Goal: Task Accomplishment & Management: Manage account settings

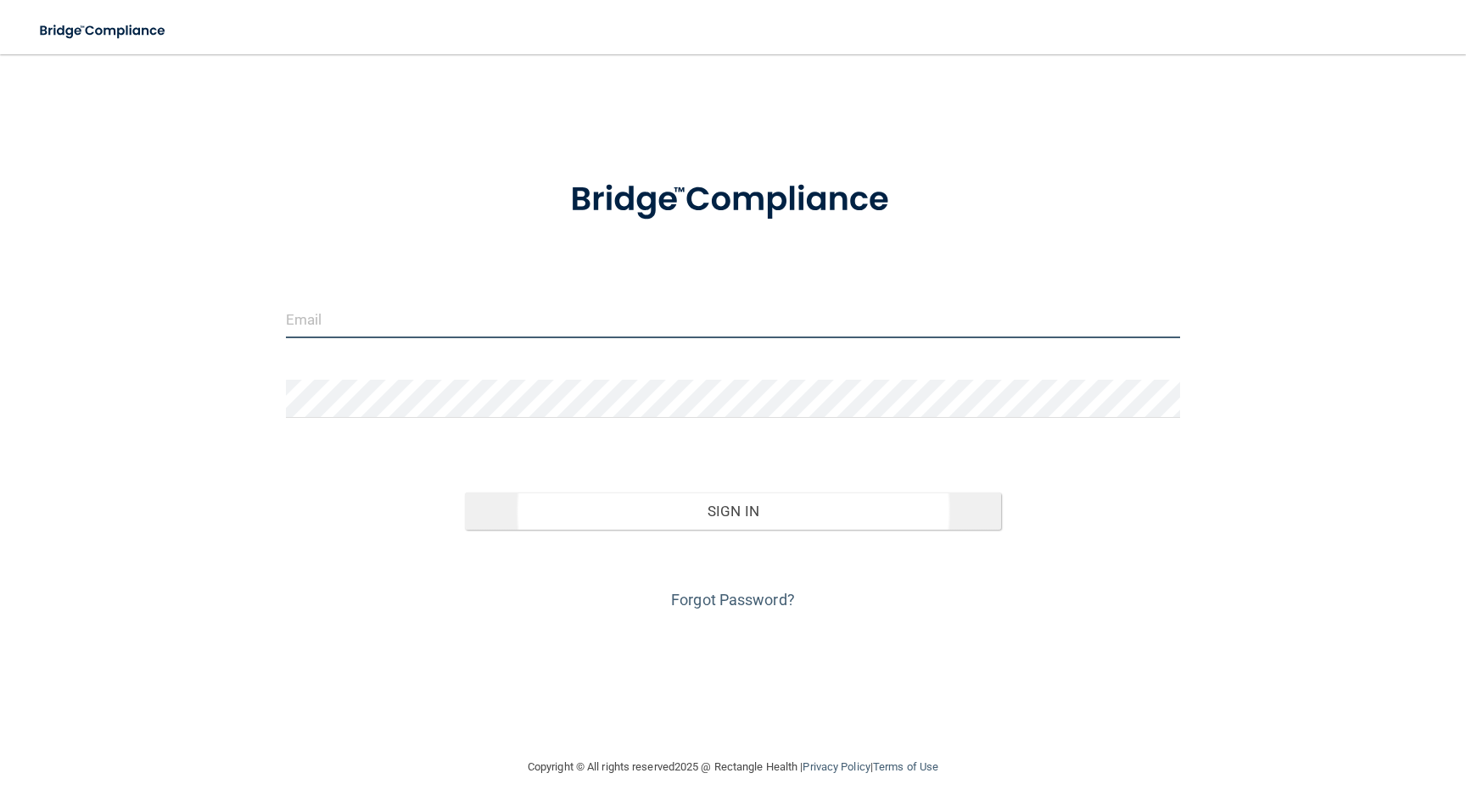
type input "[PERSON_NAME][EMAIL_ADDRESS][DOMAIN_NAME]"
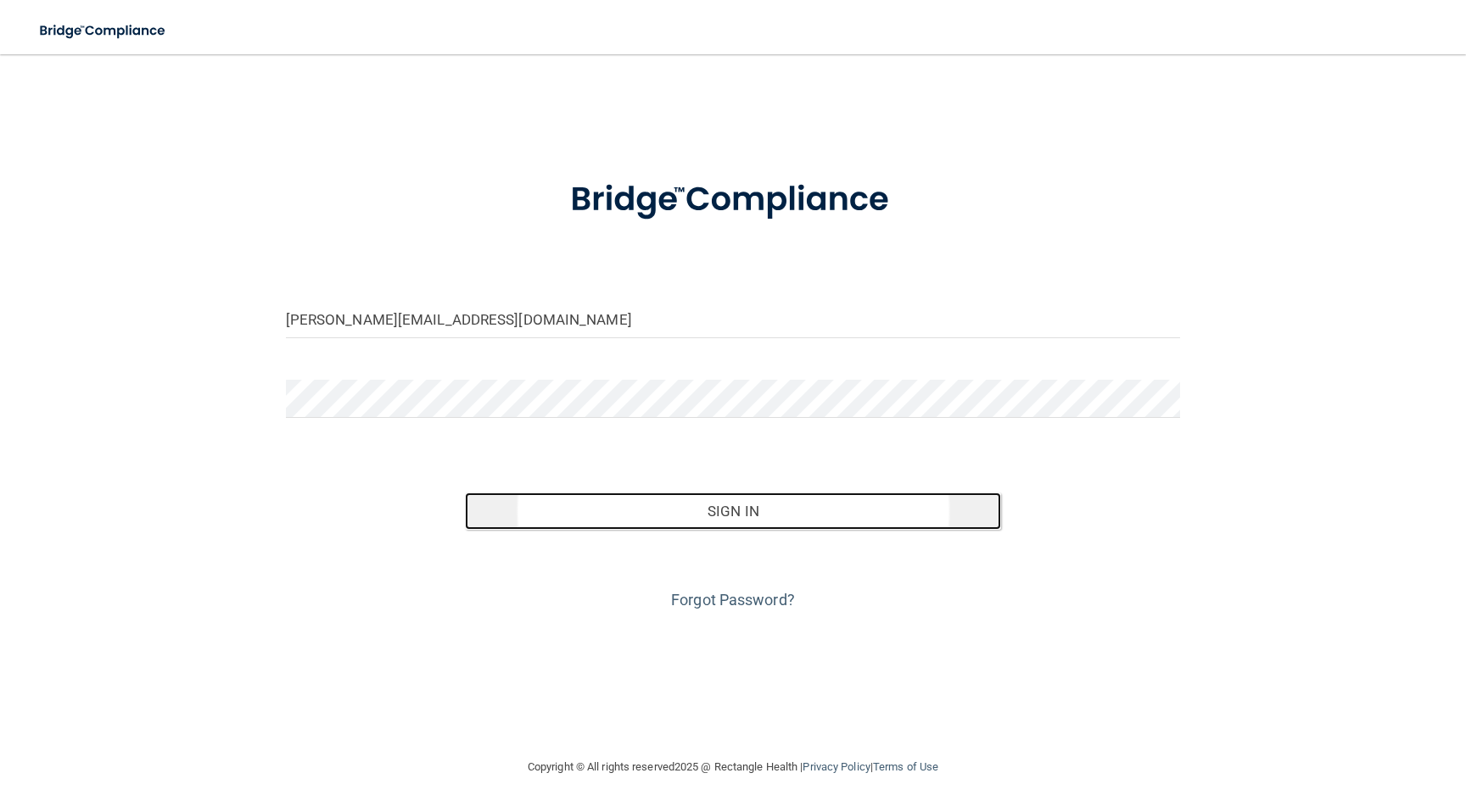
click at [726, 507] on button "Sign In" at bounding box center [734, 511] width 537 height 37
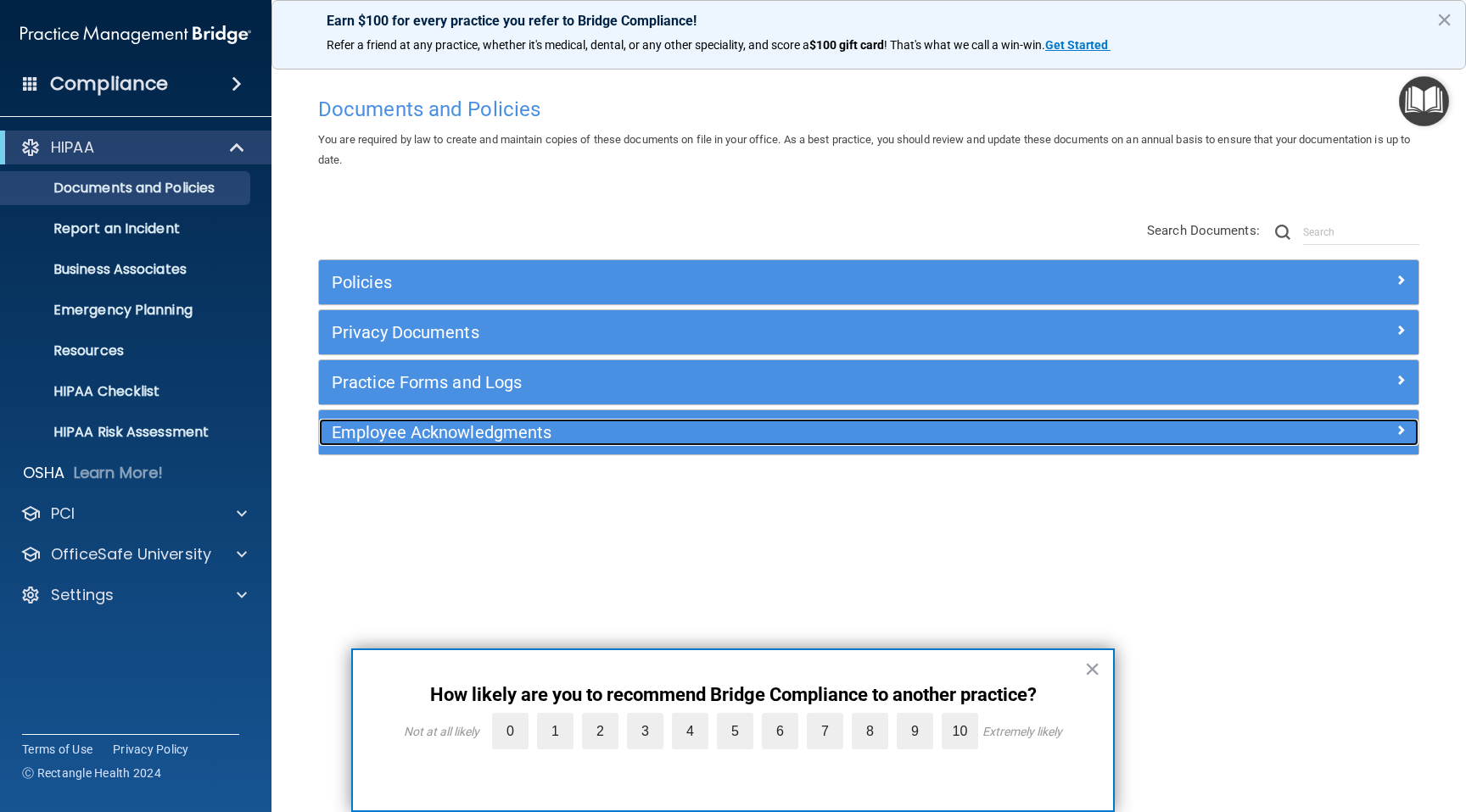
click at [1396, 433] on span at bounding box center [1401, 430] width 10 height 21
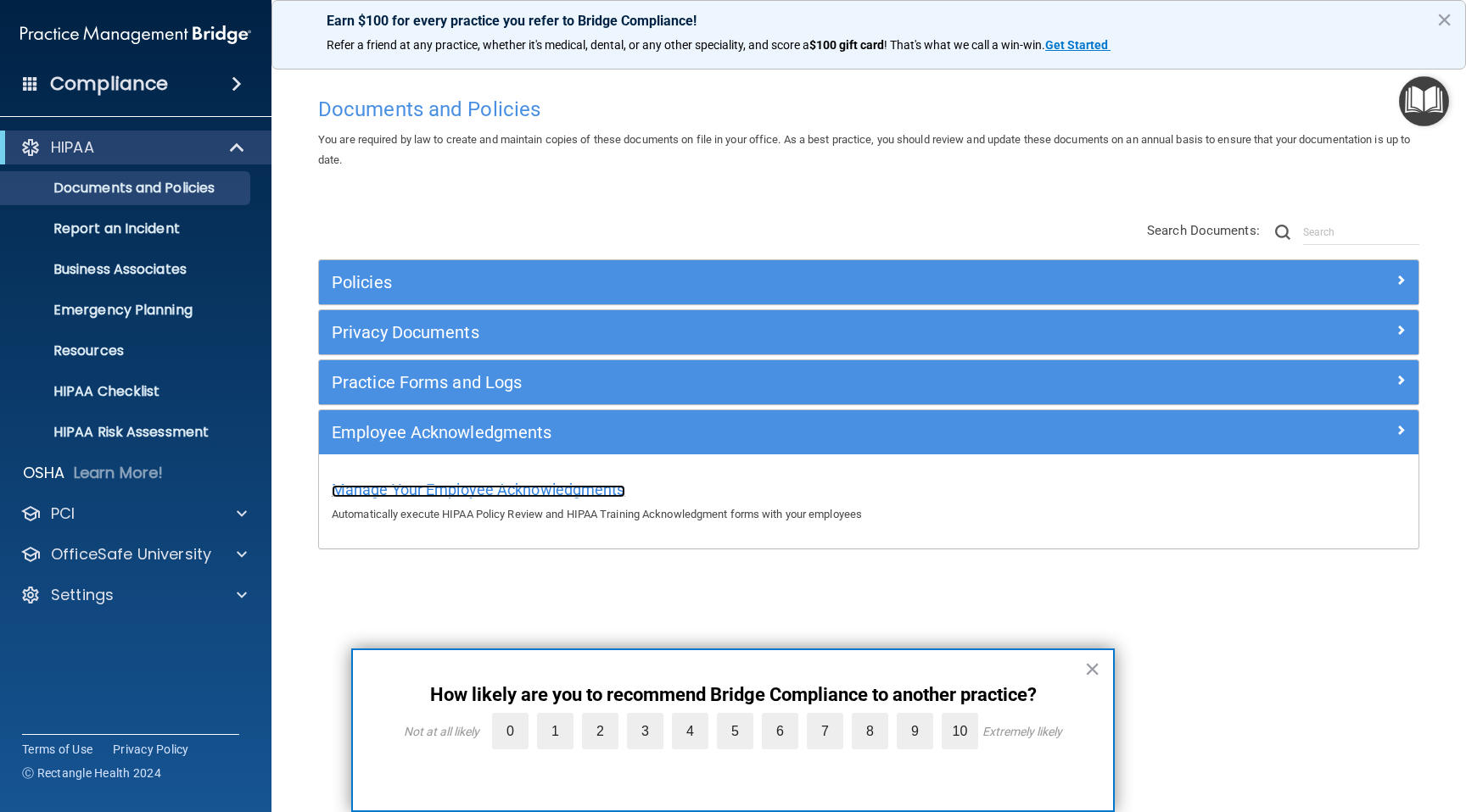
click at [516, 488] on span "Manage Your Employee Acknowledgments" at bounding box center [478, 489] width 294 height 18
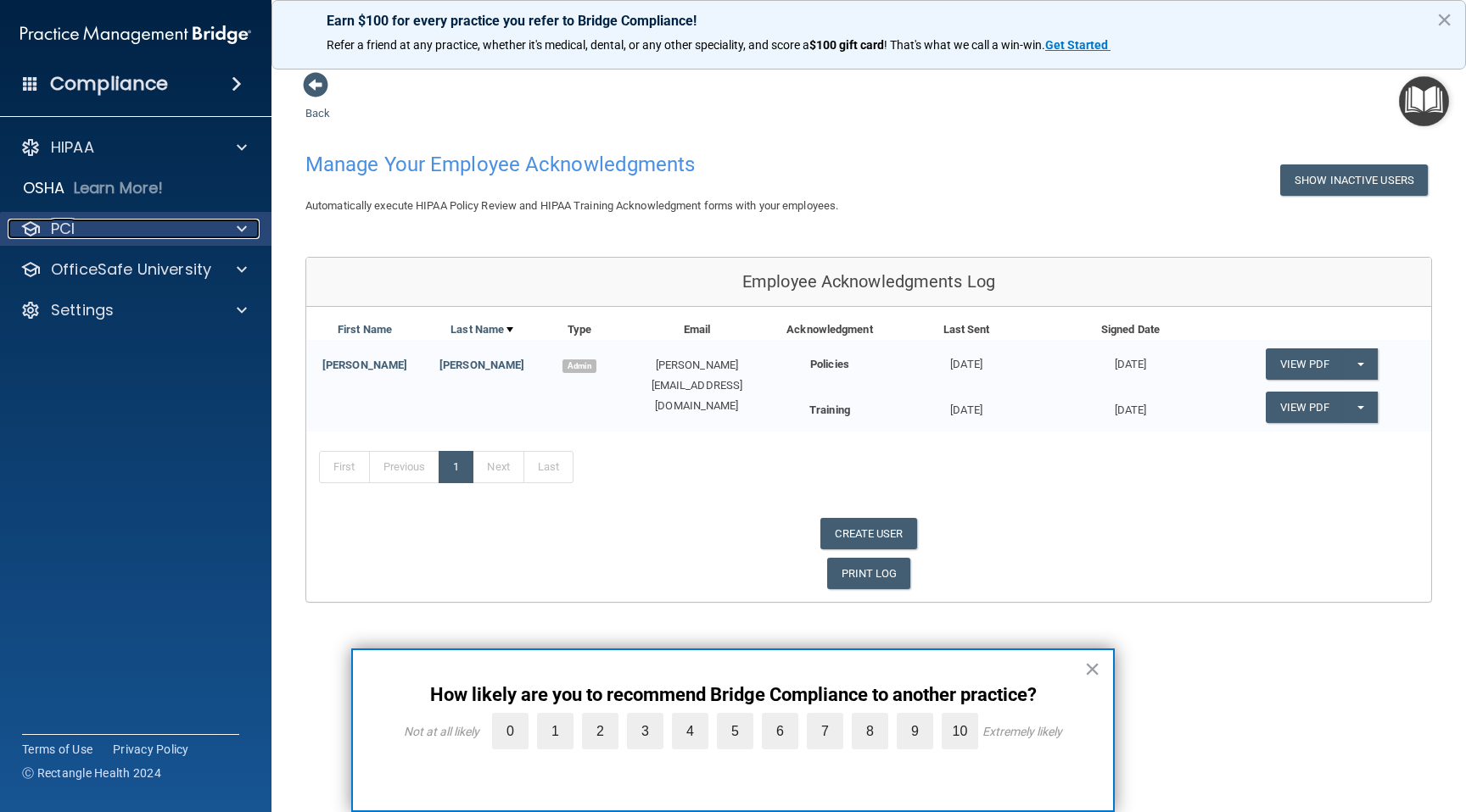
click at [218, 227] on div at bounding box center [239, 230] width 42 height 21
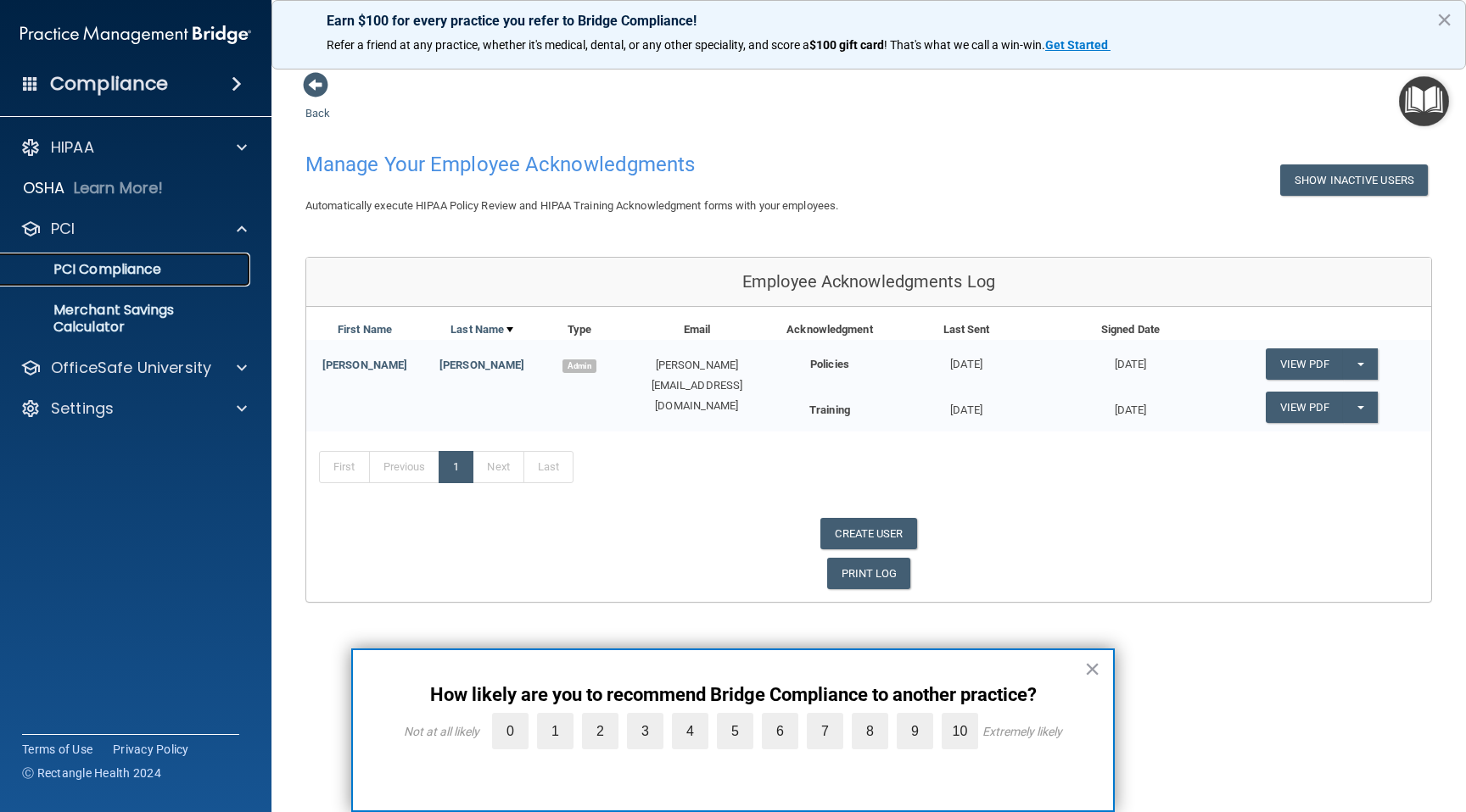
click at [168, 275] on p "PCI Compliance" at bounding box center [127, 270] width 231 height 17
click at [501, 732] on label "0" at bounding box center [510, 731] width 36 height 36
click at [471, 717] on input "0" at bounding box center [471, 717] width 0 height 0
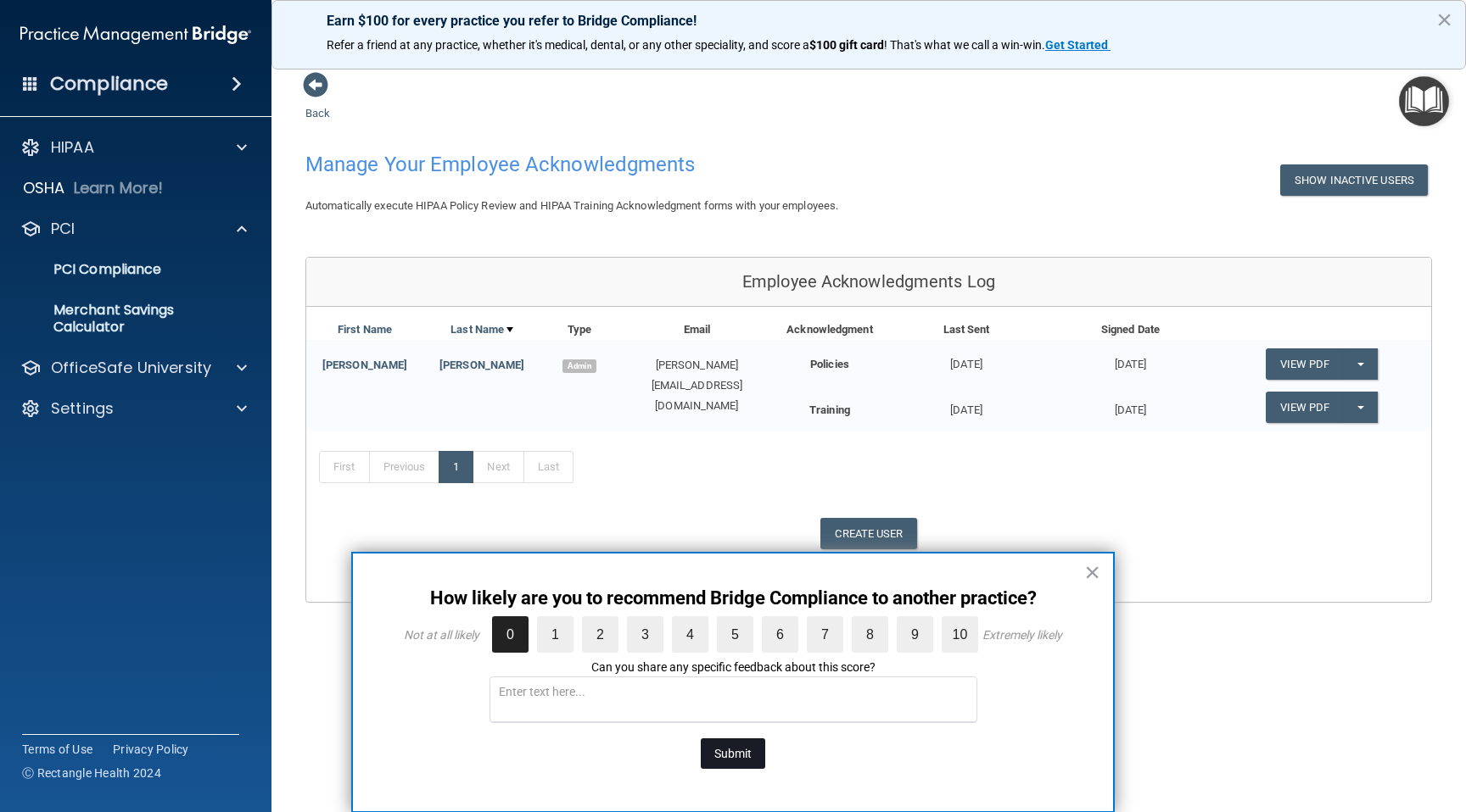
click at [728, 746] on button "Submit" at bounding box center [733, 753] width 65 height 30
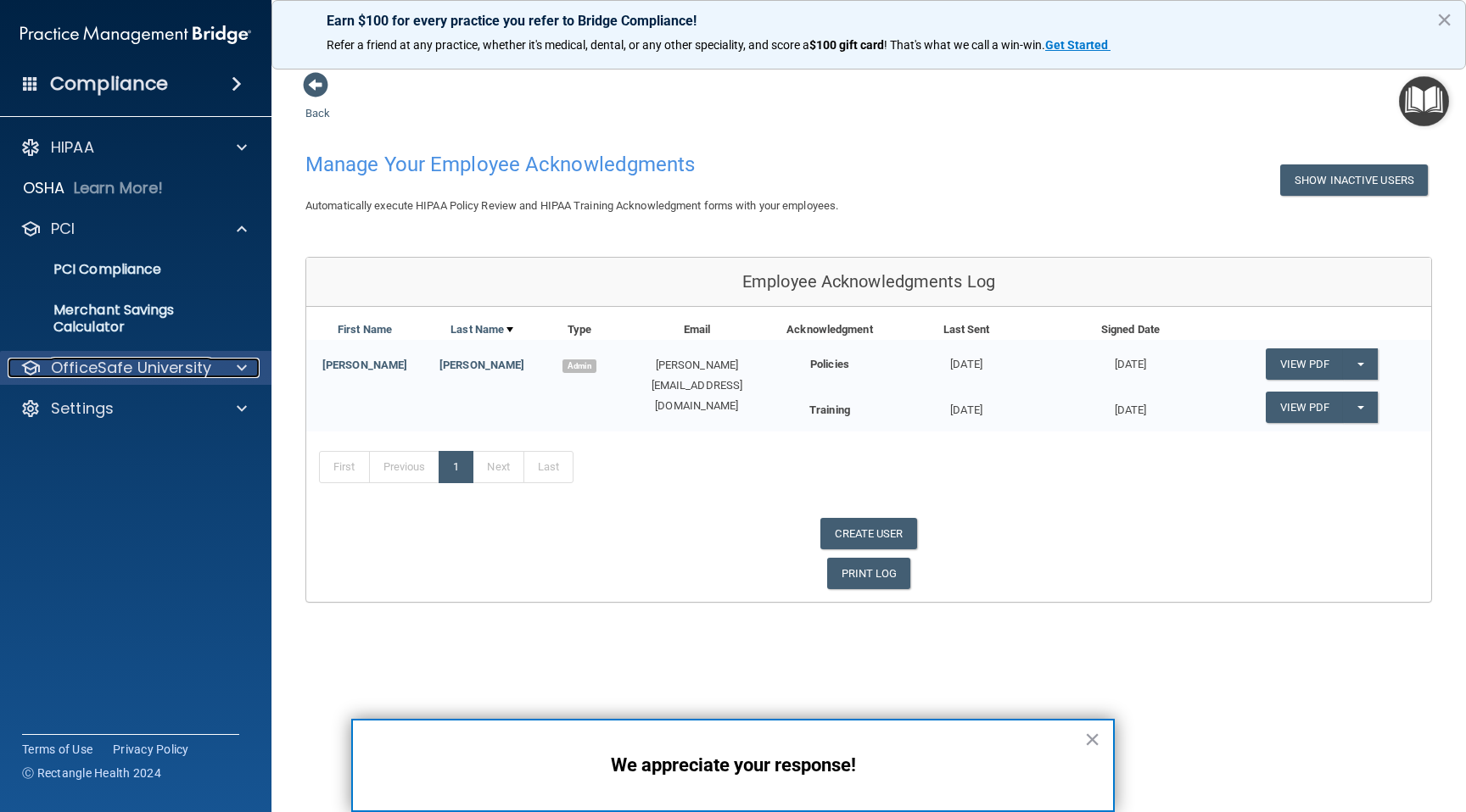
click at [212, 367] on div "OfficeSafe University" at bounding box center [113, 368] width 211 height 21
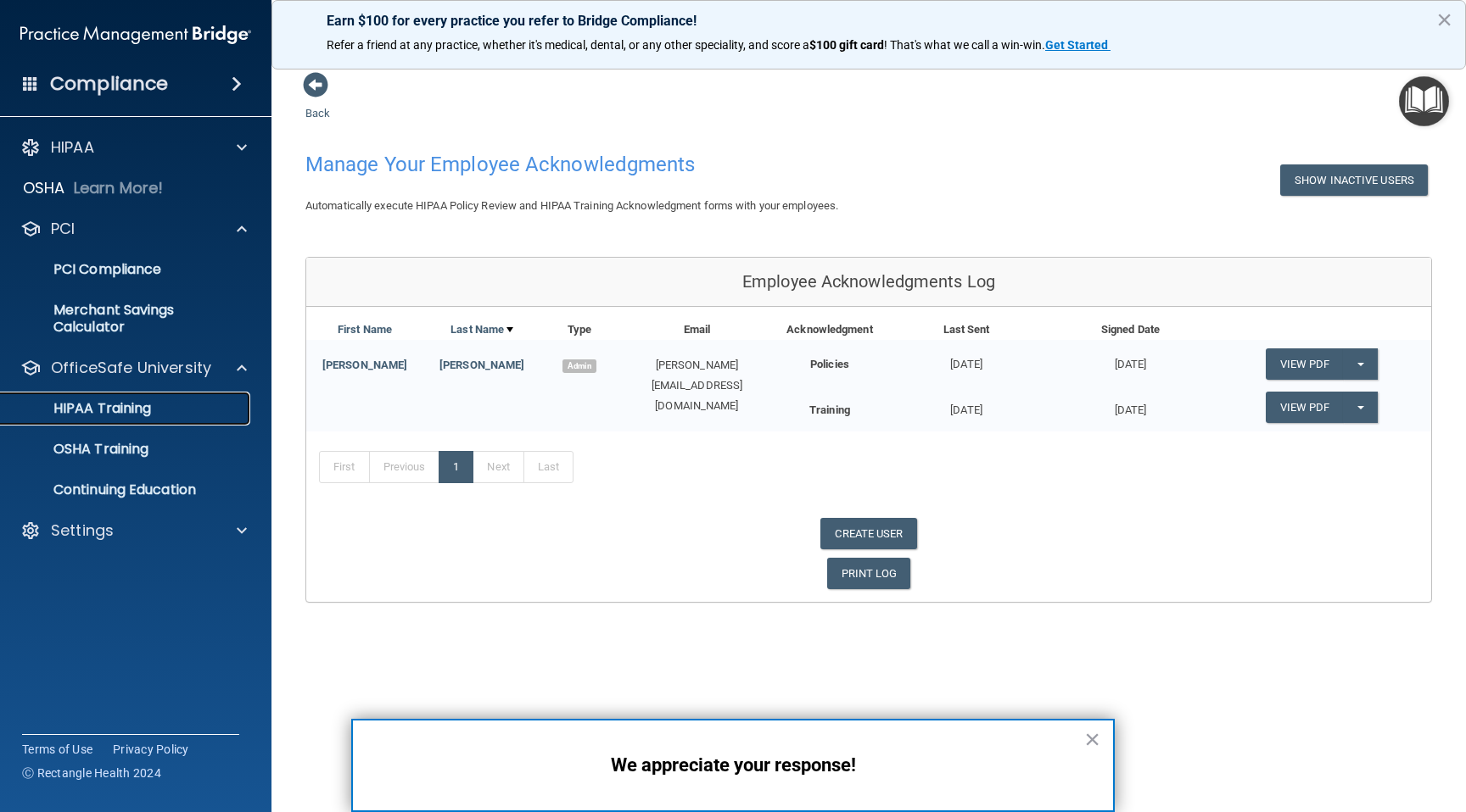
click at [186, 406] on div "HIPAA Training" at bounding box center [127, 409] width 231 height 17
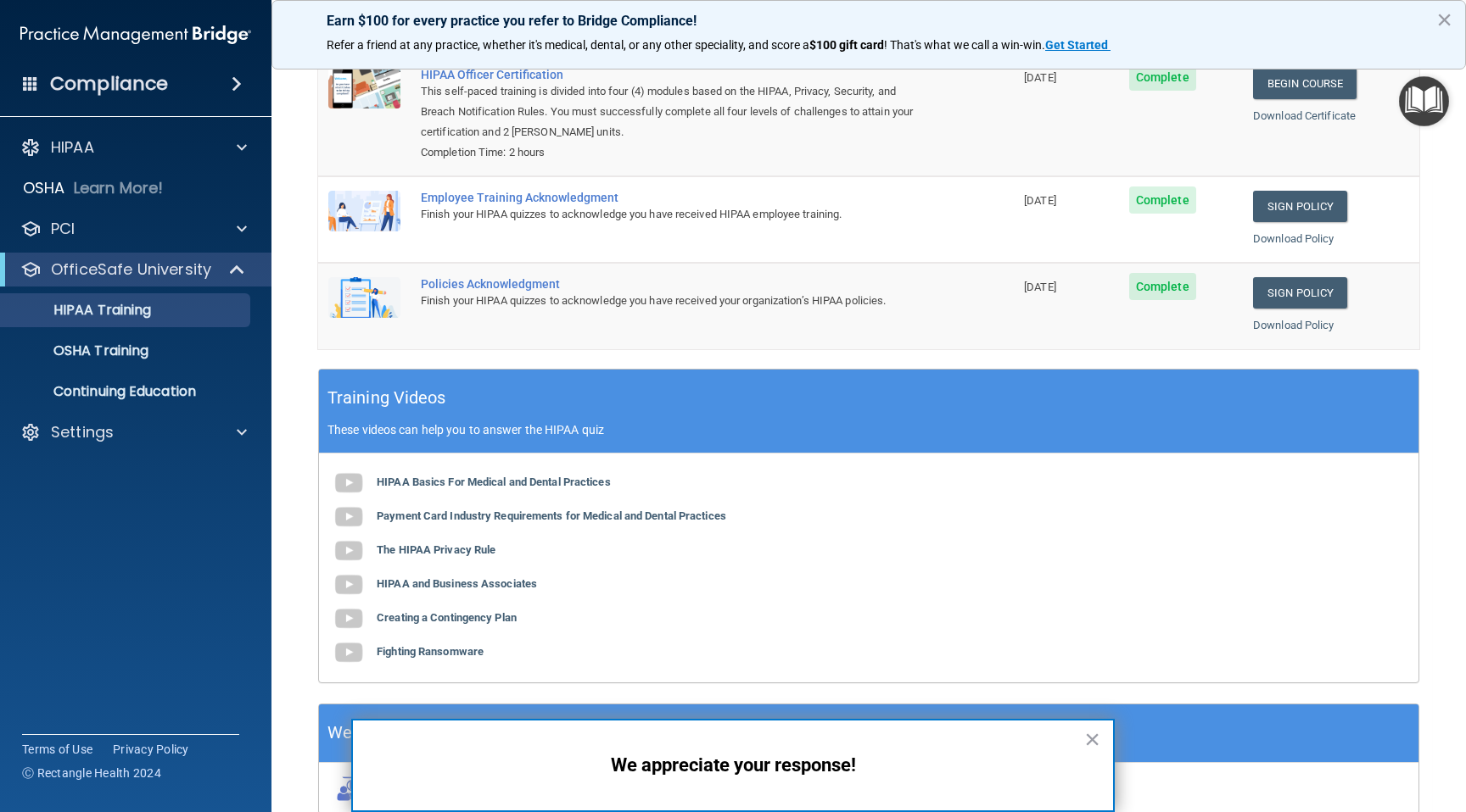
scroll to position [328, 0]
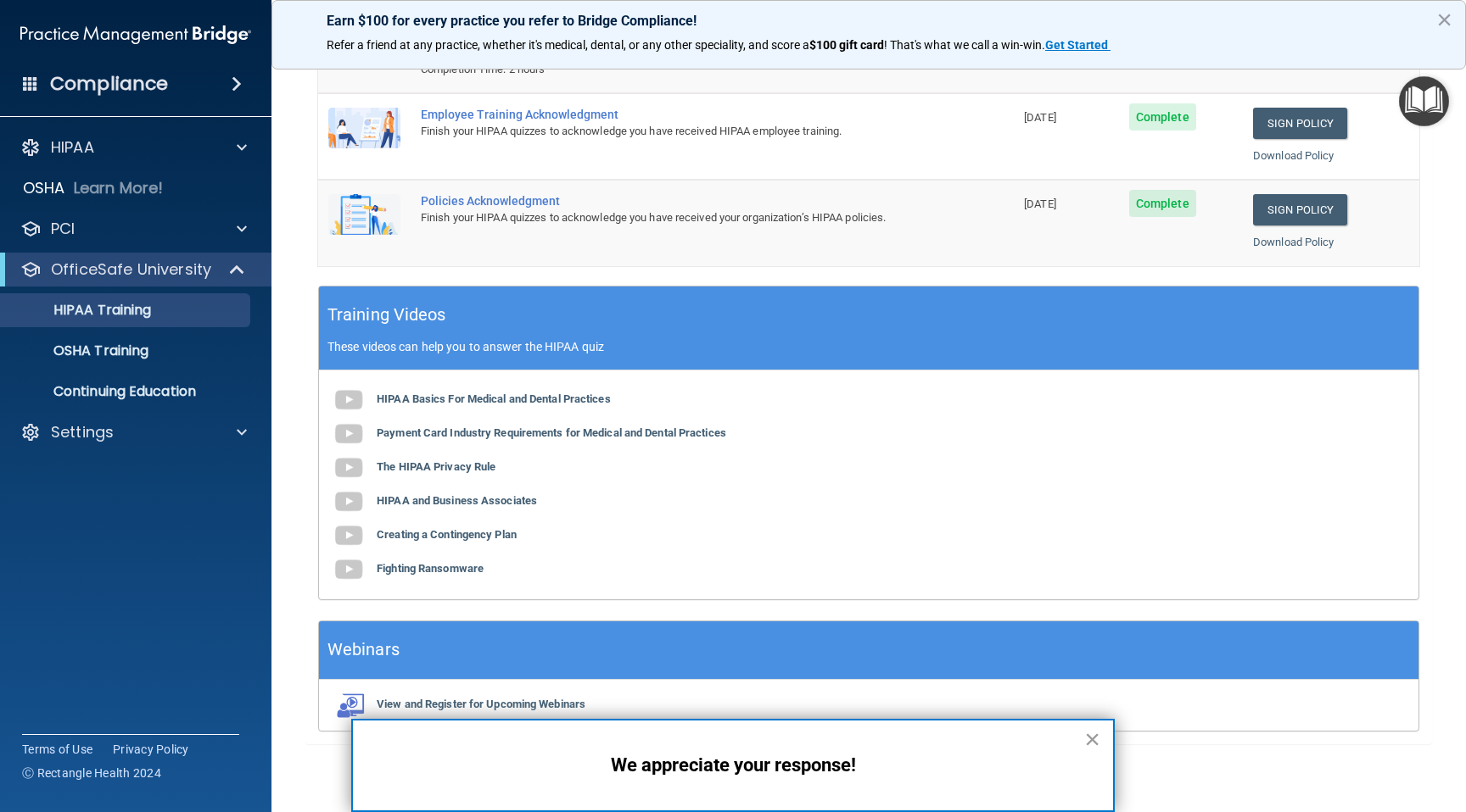
click at [1093, 739] on button "×" at bounding box center [1092, 739] width 16 height 27
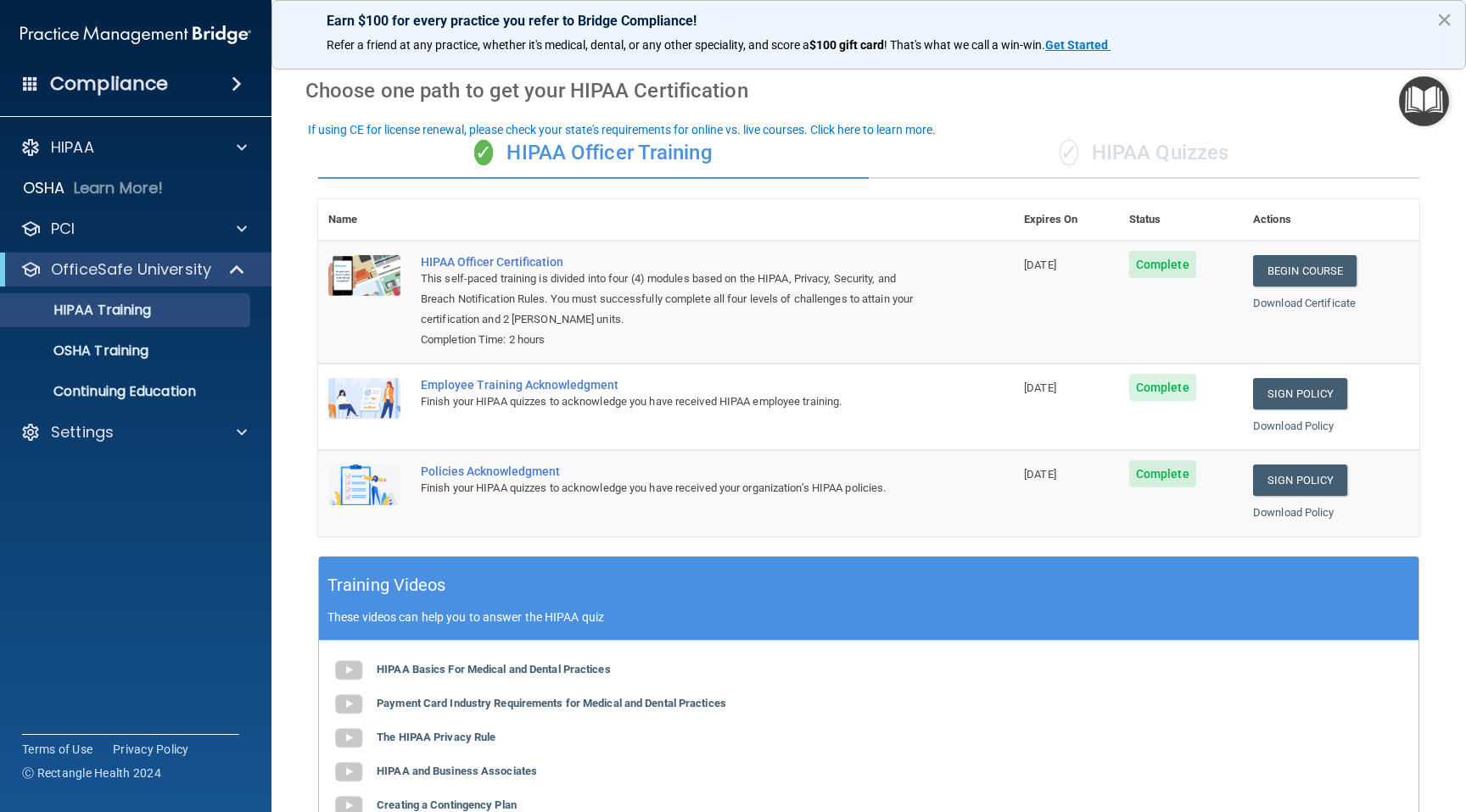
scroll to position [0, 0]
